Goal: Communication & Community: Connect with others

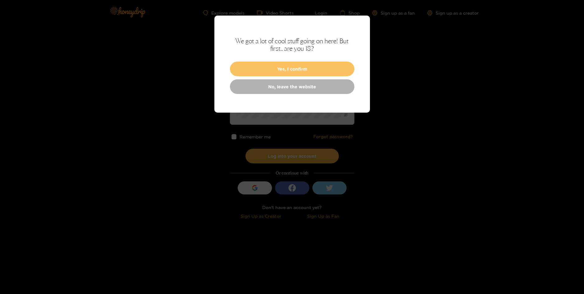
click at [343, 66] on button "Yes, I confirm" at bounding box center [292, 69] width 125 height 15
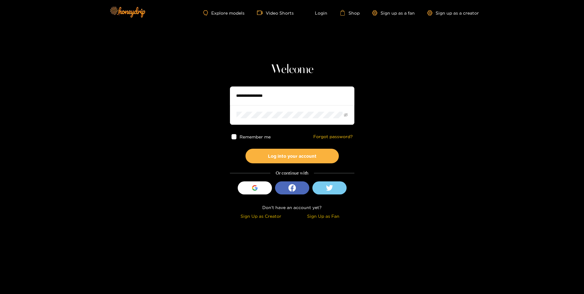
click at [323, 102] on input "text" at bounding box center [292, 96] width 125 height 19
type input "**********"
click at [314, 157] on button "Log into your account" at bounding box center [292, 156] width 93 height 15
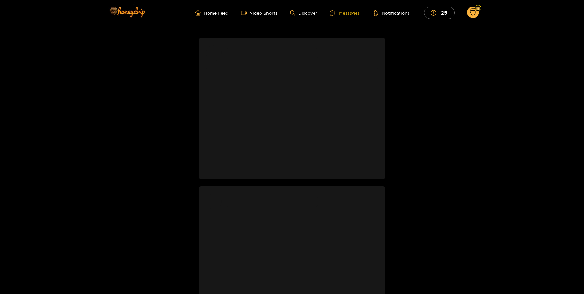
click at [353, 10] on div "Messages" at bounding box center [344, 12] width 30 height 7
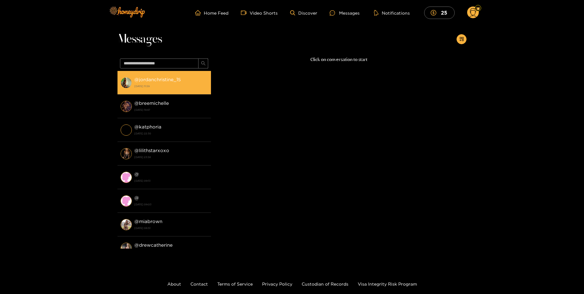
click at [160, 83] on div "@ jordanchristine_15 [DATE] 11:59" at bounding box center [170, 83] width 73 height 14
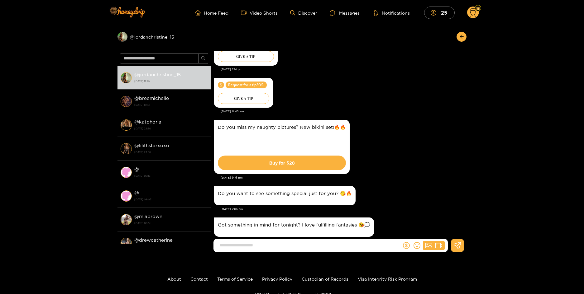
scroll to position [723, 0]
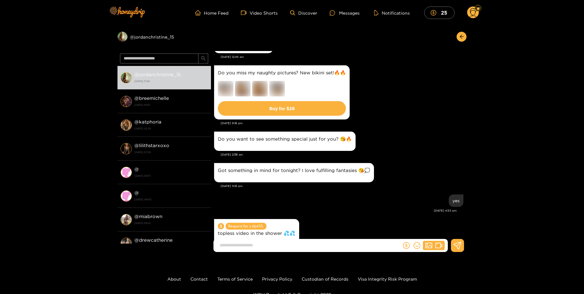
click at [281, 83] on img at bounding box center [277, 89] width 16 height 16
